Goal: Task Accomplishment & Management: Use online tool/utility

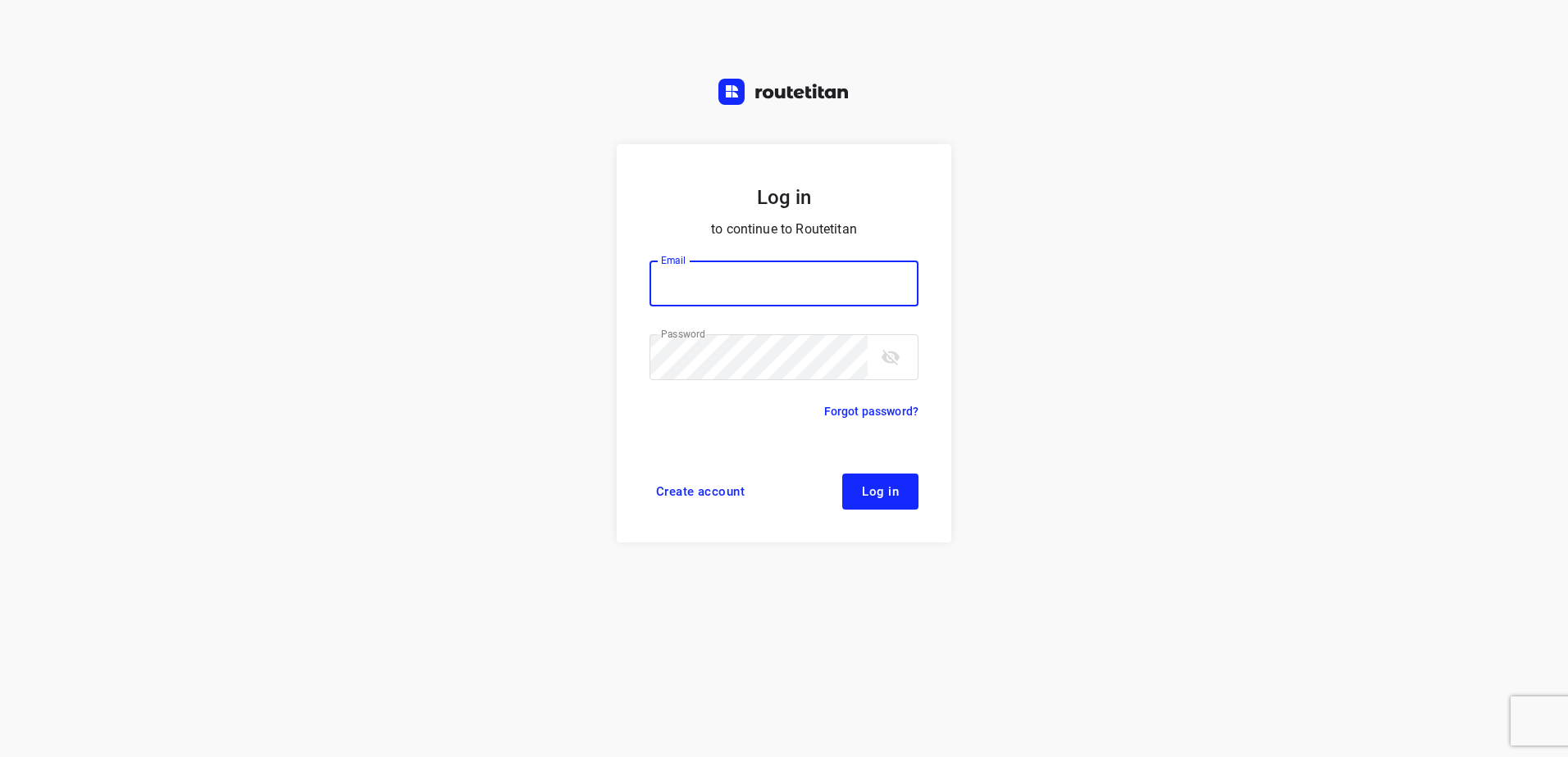
type input "[EMAIL_ADDRESS][DOMAIN_NAME]"
click at [895, 482] on button "Log in" at bounding box center [880, 491] width 76 height 36
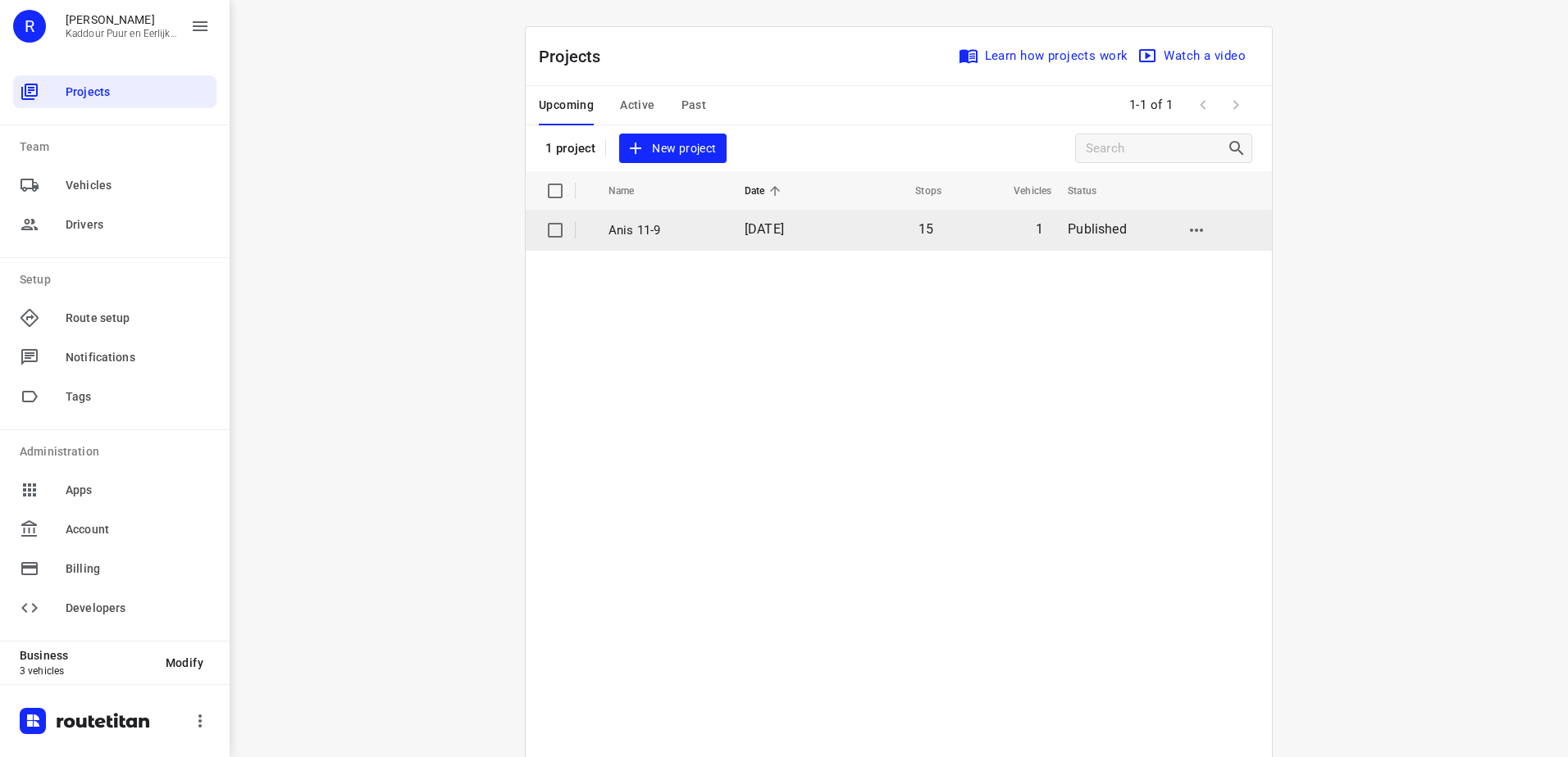
click at [673, 238] on p "Anis 11-9" at bounding box center [663, 231] width 111 height 19
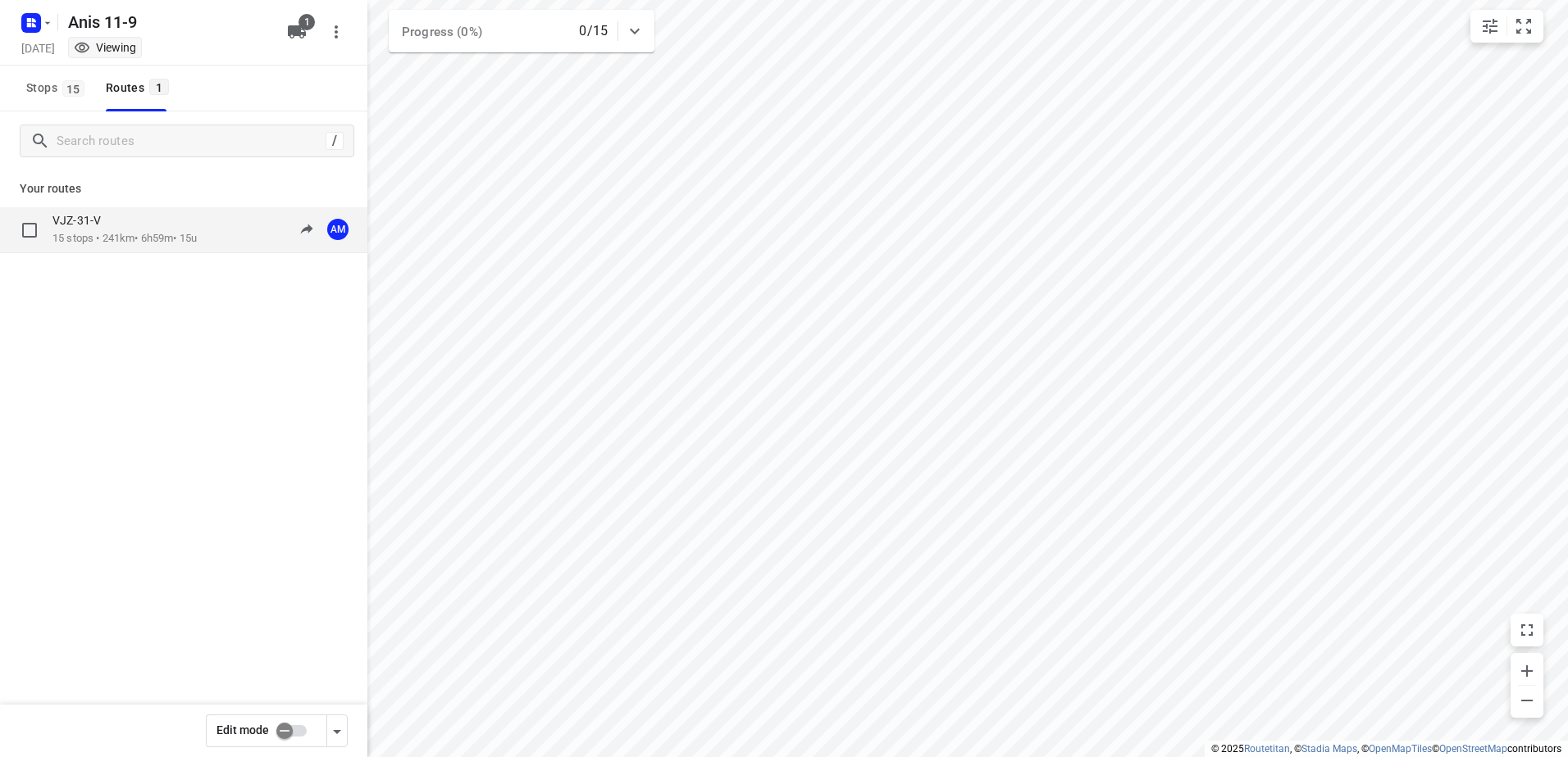
click at [114, 213] on div "VJZ-31-V" at bounding box center [124, 222] width 144 height 18
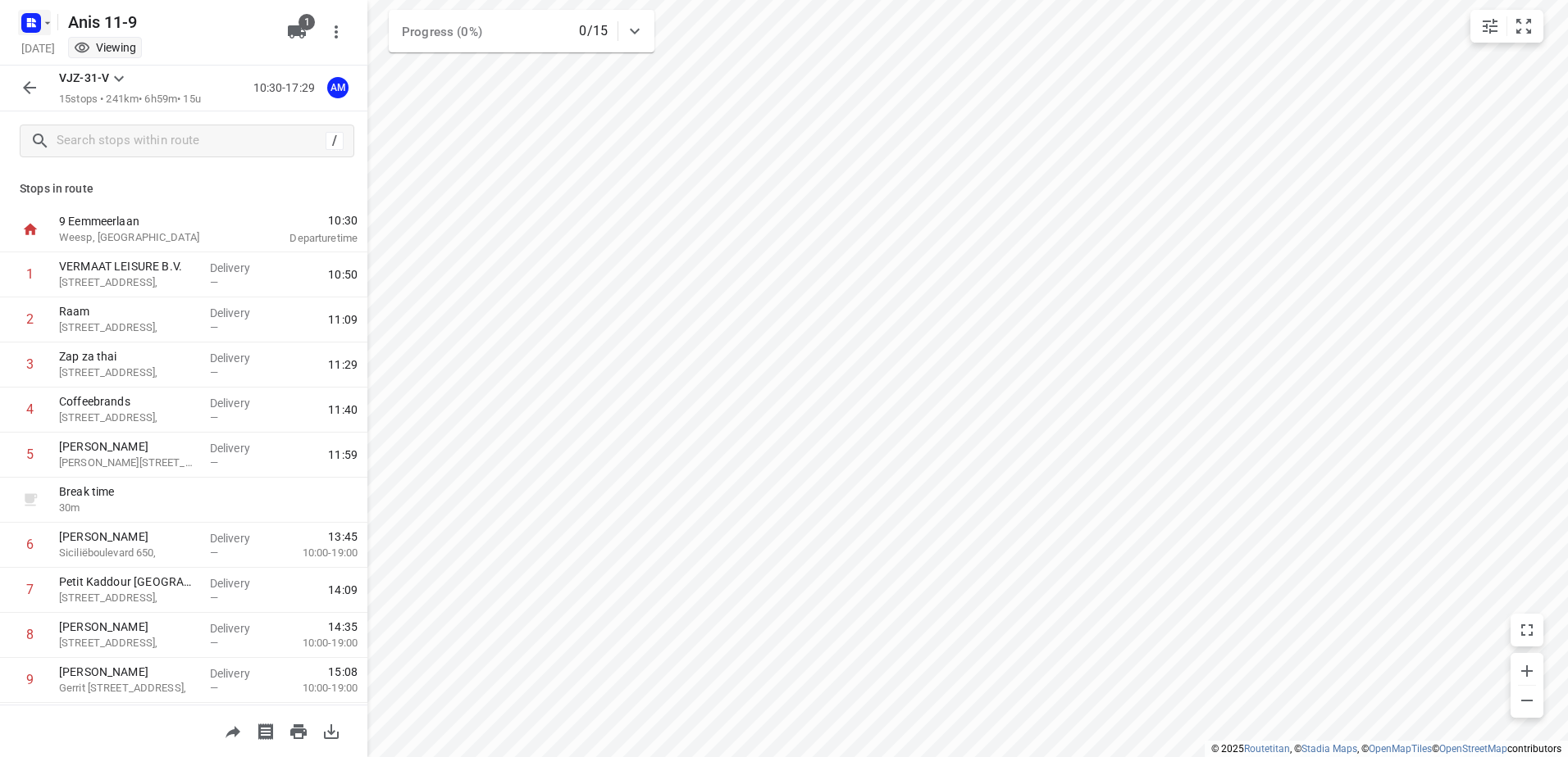
click at [23, 22] on rect "button" at bounding box center [30, 23] width 20 height 20
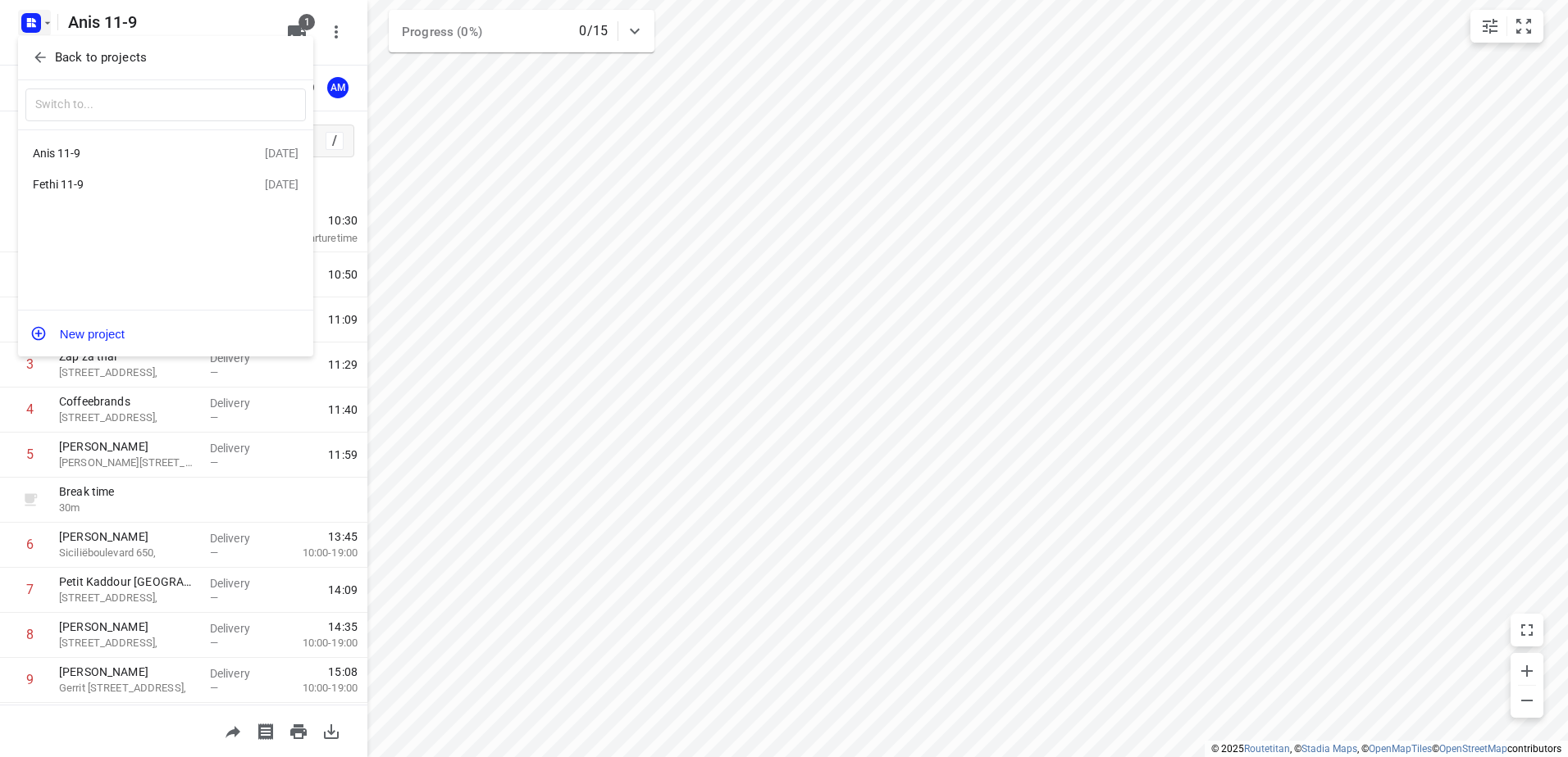
click at [121, 185] on div "Fethi 11-9" at bounding box center [127, 184] width 189 height 13
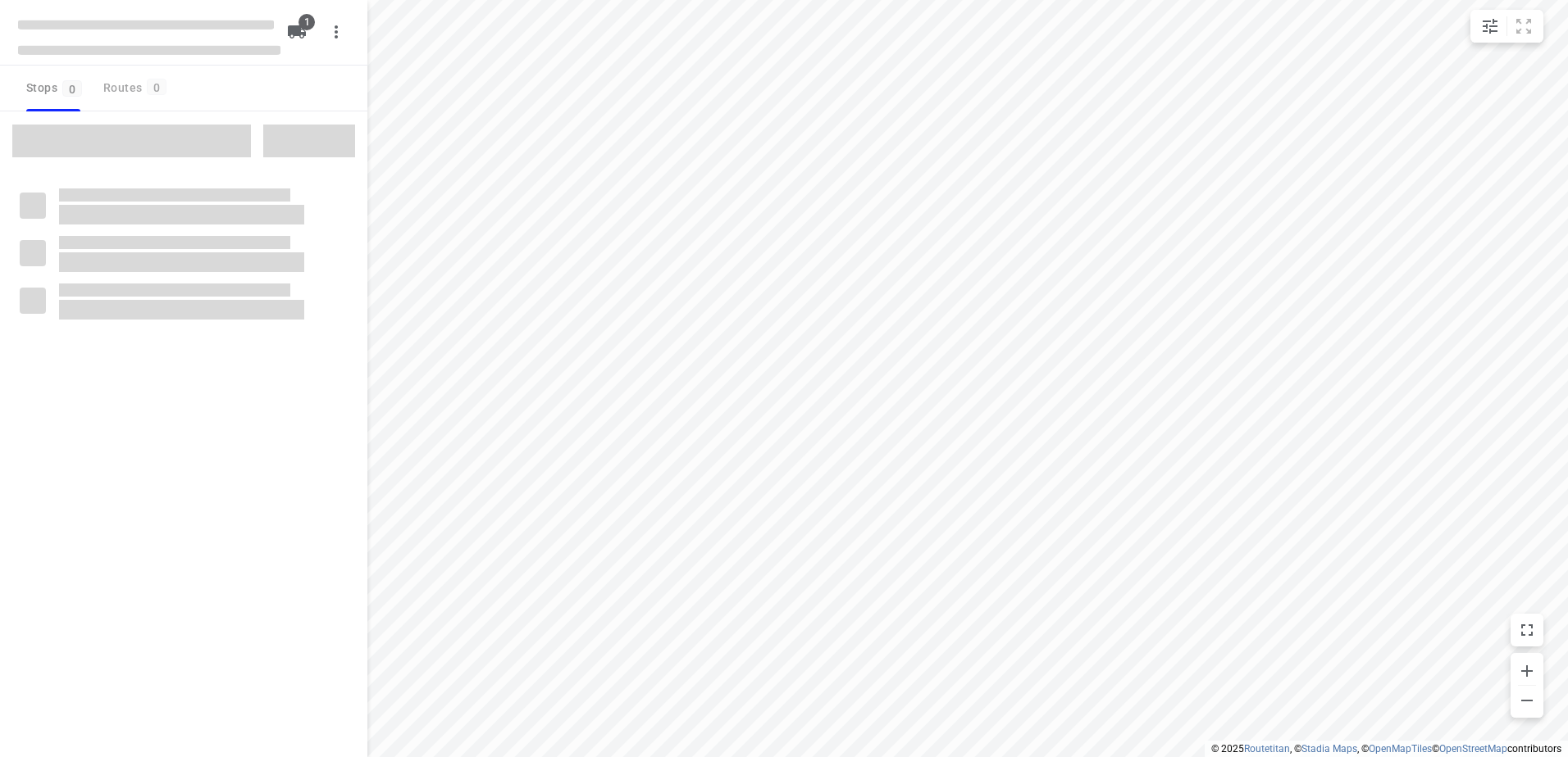
type input "distance"
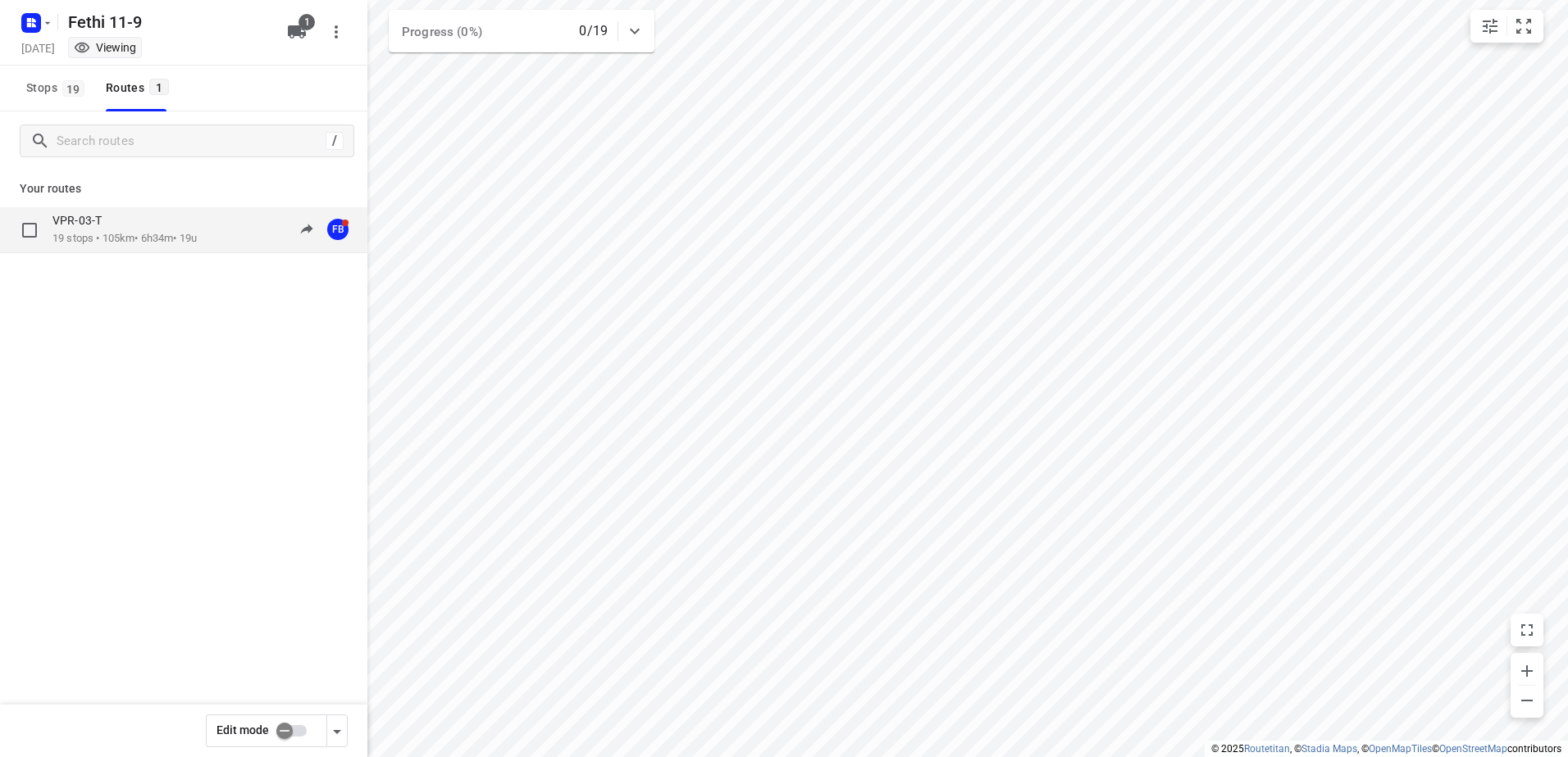
click at [125, 237] on p "19 stops • 105km • 6h34m • 19u" at bounding box center [124, 239] width 144 height 15
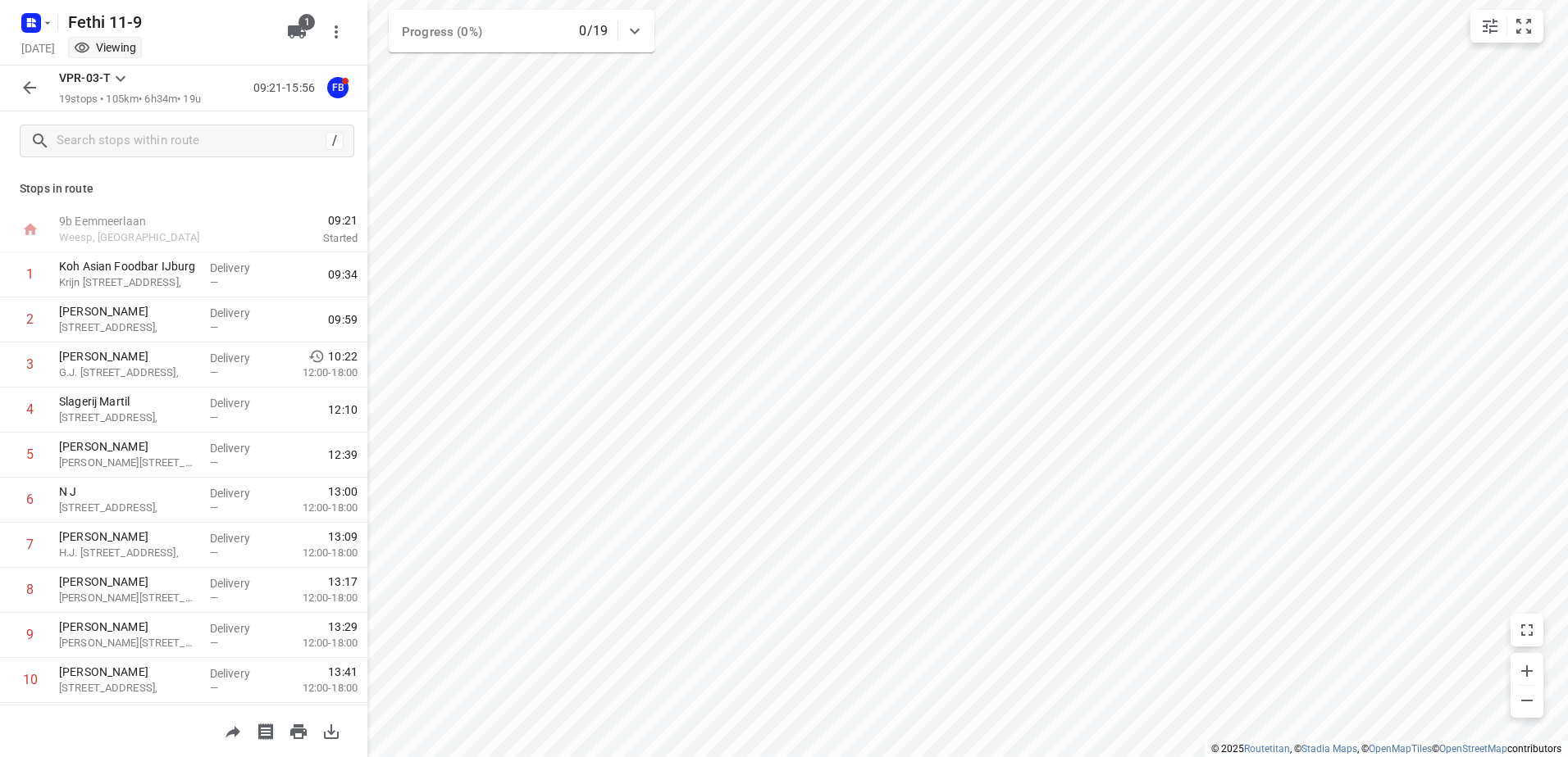
click at [22, 90] on icon "button" at bounding box center [29, 87] width 20 height 20
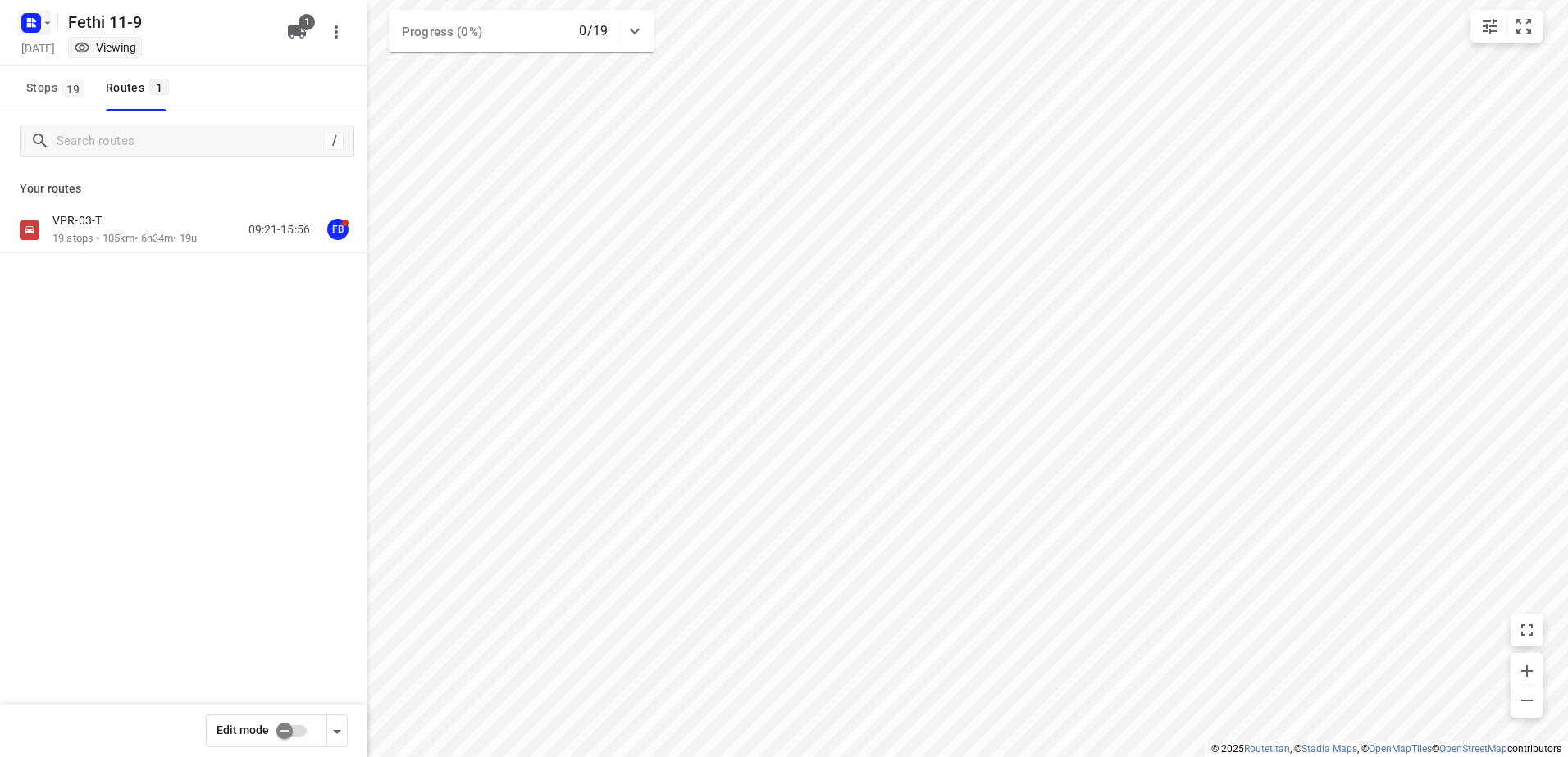
click at [44, 28] on icon "button" at bounding box center [47, 23] width 13 height 13
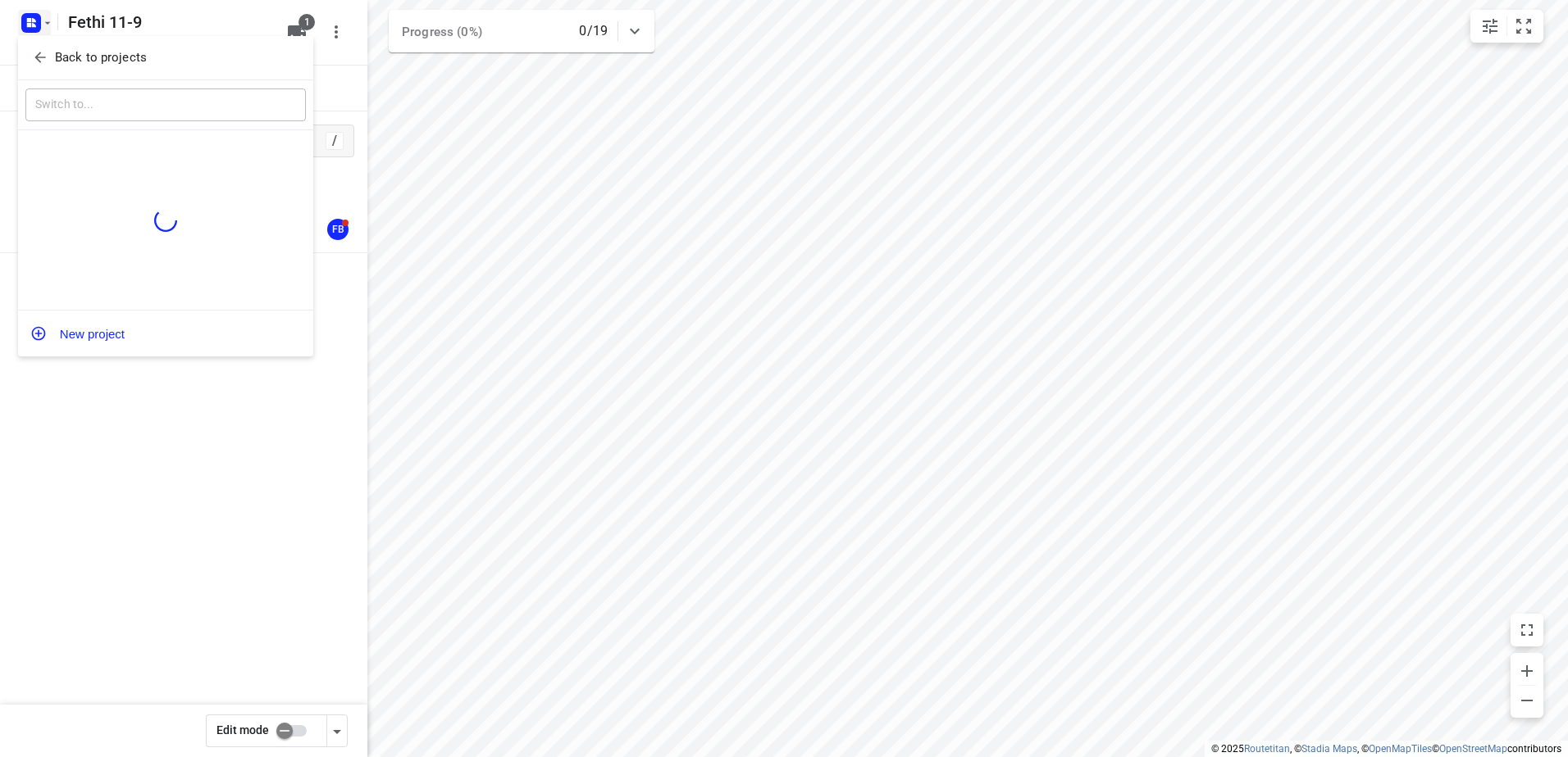
click at [85, 52] on p "Back to projects" at bounding box center [101, 58] width 92 height 19
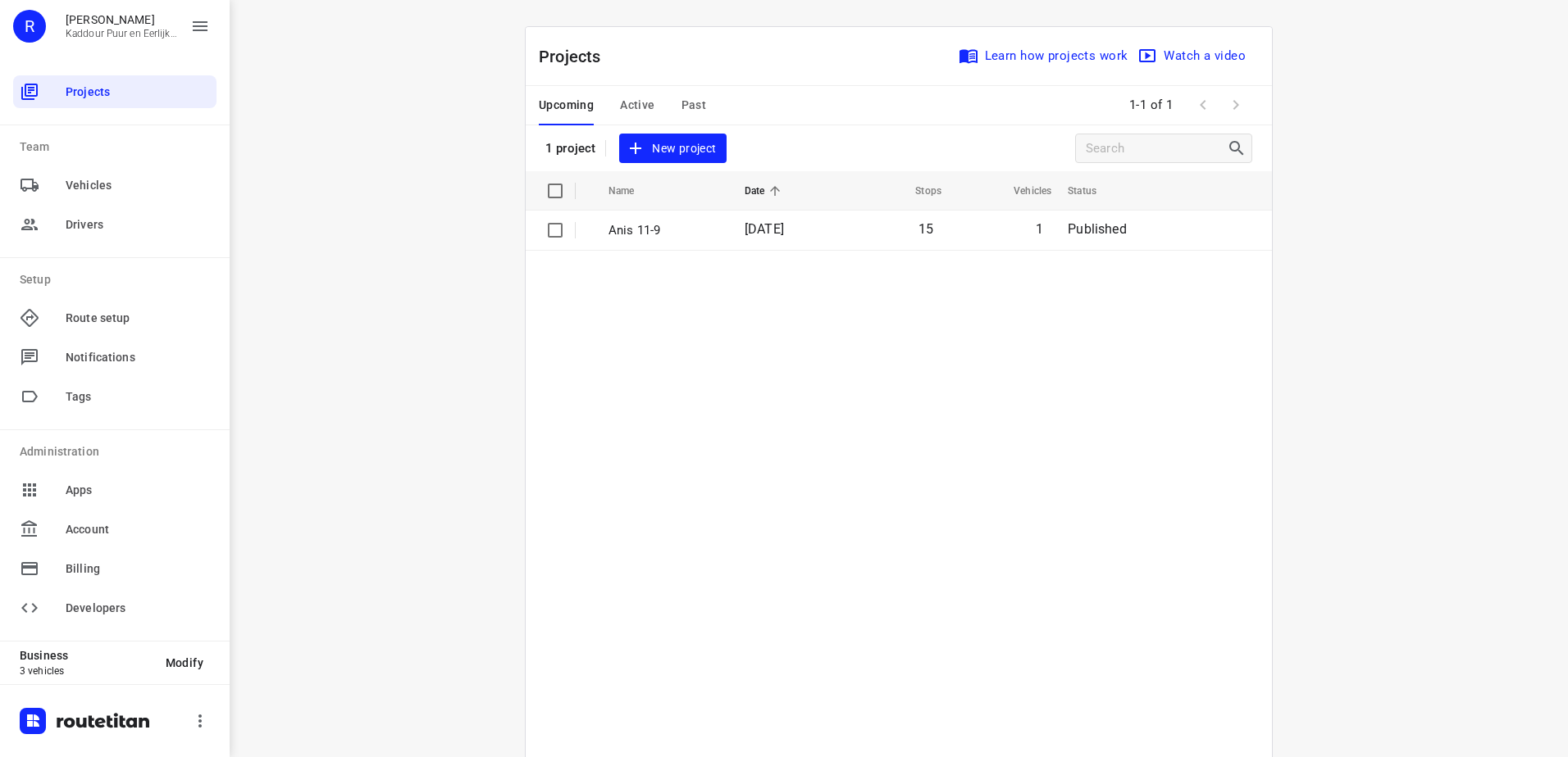
click at [608, 116] on div "Upcoming Active Past" at bounding box center [636, 105] width 194 height 39
click at [660, 111] on div "Upcoming Active Past" at bounding box center [636, 105] width 194 height 39
click at [637, 109] on span "Active" at bounding box center [637, 105] width 34 height 21
click at [557, 109] on span "Upcoming" at bounding box center [567, 105] width 55 height 21
